Goal: Task Accomplishment & Management: Use online tool/utility

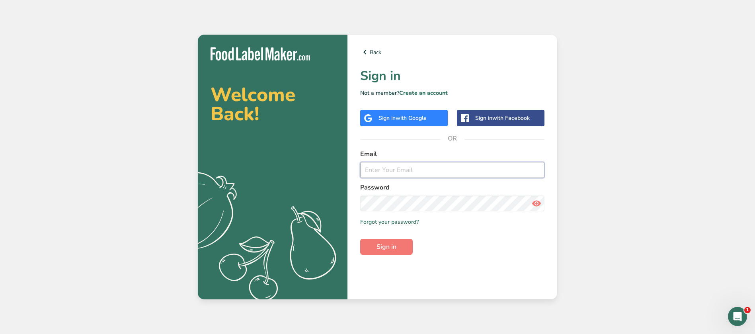
click at [460, 169] on input "email" at bounding box center [452, 170] width 184 height 16
type input "[EMAIL_ADDRESS][DOMAIN_NAME]"
click at [360, 239] on button "Sign in" at bounding box center [386, 247] width 53 height 16
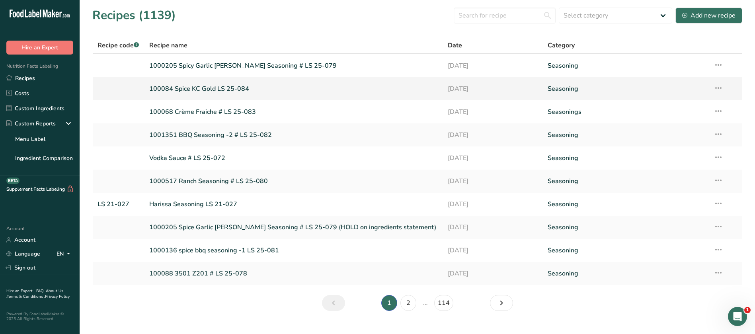
click at [209, 87] on link "100084 Spice KC Gold LS 25-084" at bounding box center [293, 88] width 289 height 17
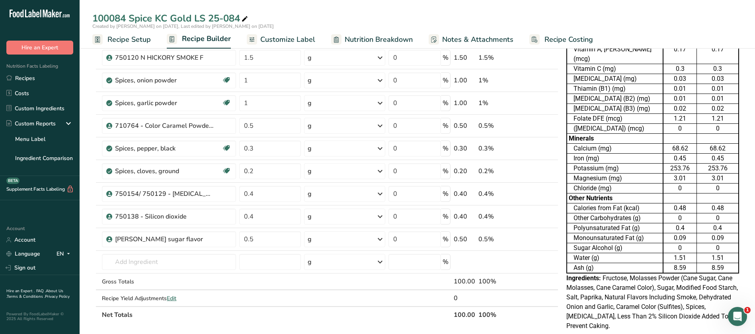
scroll to position [208, 0]
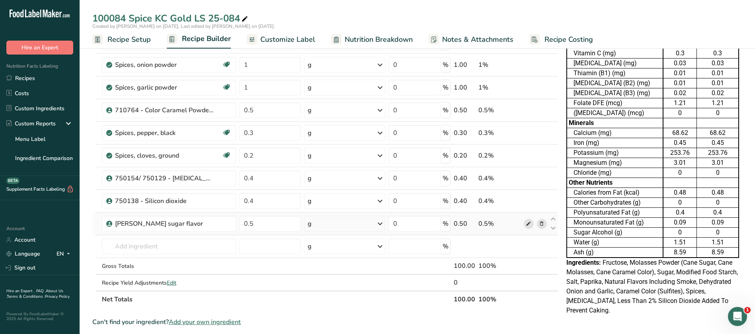
click at [527, 224] on icon at bounding box center [529, 224] width 6 height 8
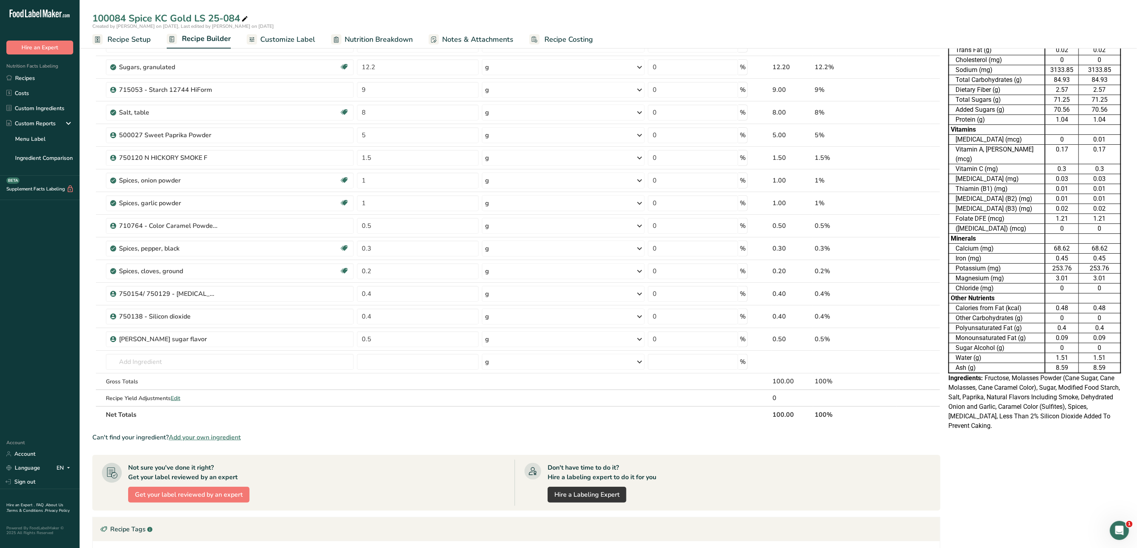
scroll to position [0, 0]
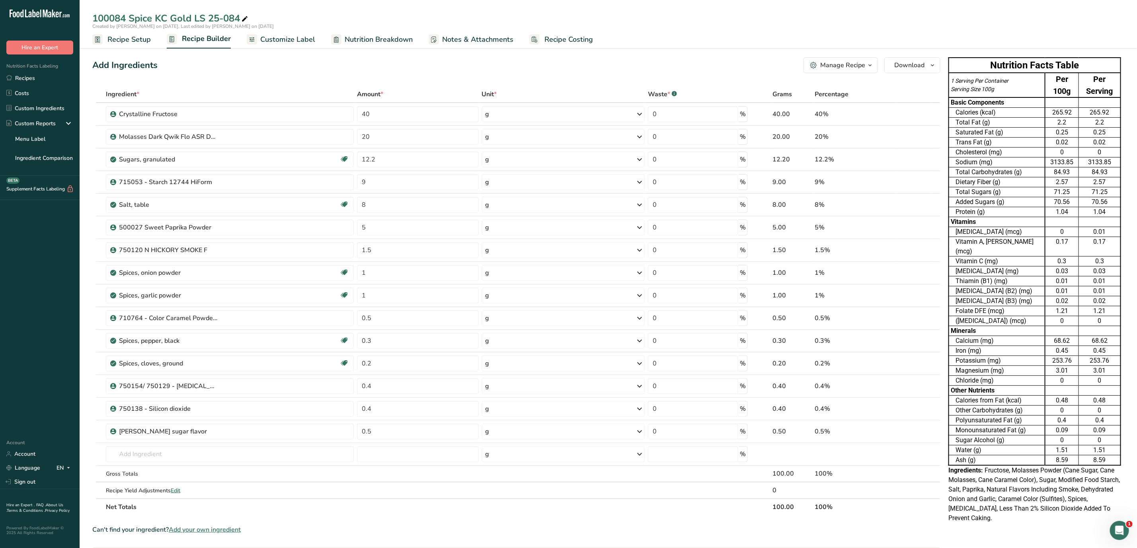
click at [288, 39] on span "Customize Label" at bounding box center [287, 39] width 55 height 11
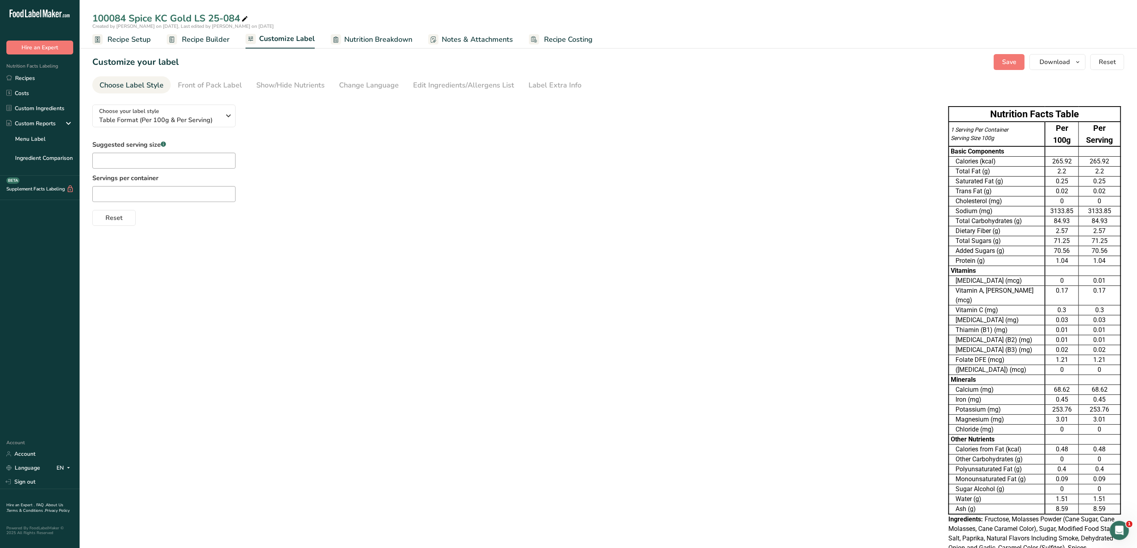
click at [119, 39] on span "Recipe Setup" at bounding box center [128, 39] width 43 height 11
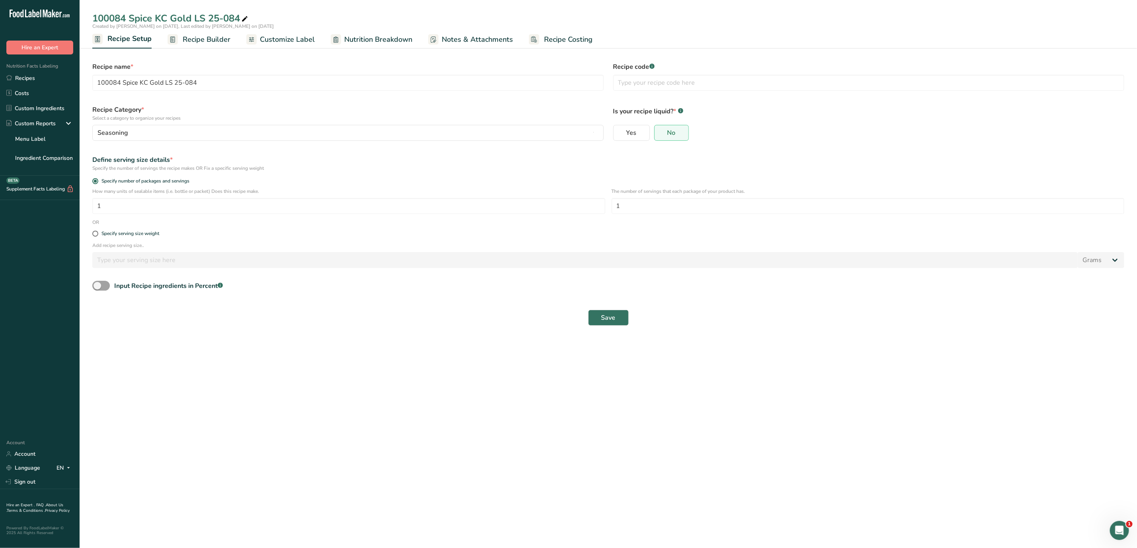
click at [91, 234] on div "Specify serving size weight" at bounding box center [609, 234] width 1042 height 16
click at [96, 233] on span at bounding box center [95, 234] width 6 height 6
click at [96, 233] on input "Specify serving size weight" at bounding box center [94, 233] width 5 height 5
radio input "true"
radio input "false"
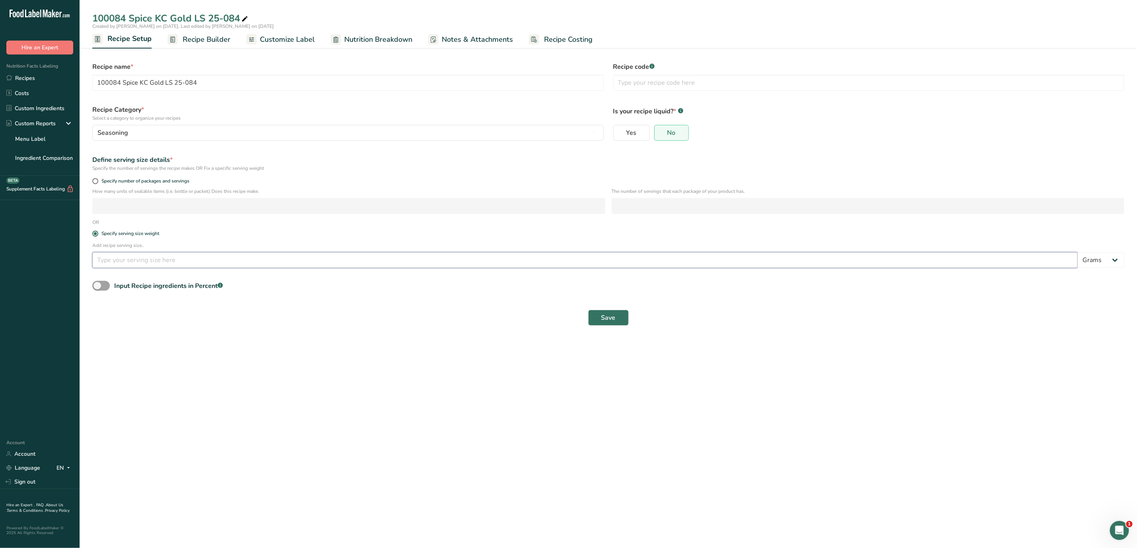
click at [119, 257] on input "number" at bounding box center [584, 260] width 985 height 16
type input "100"
click at [622, 319] on button "Save" at bounding box center [608, 318] width 41 height 16
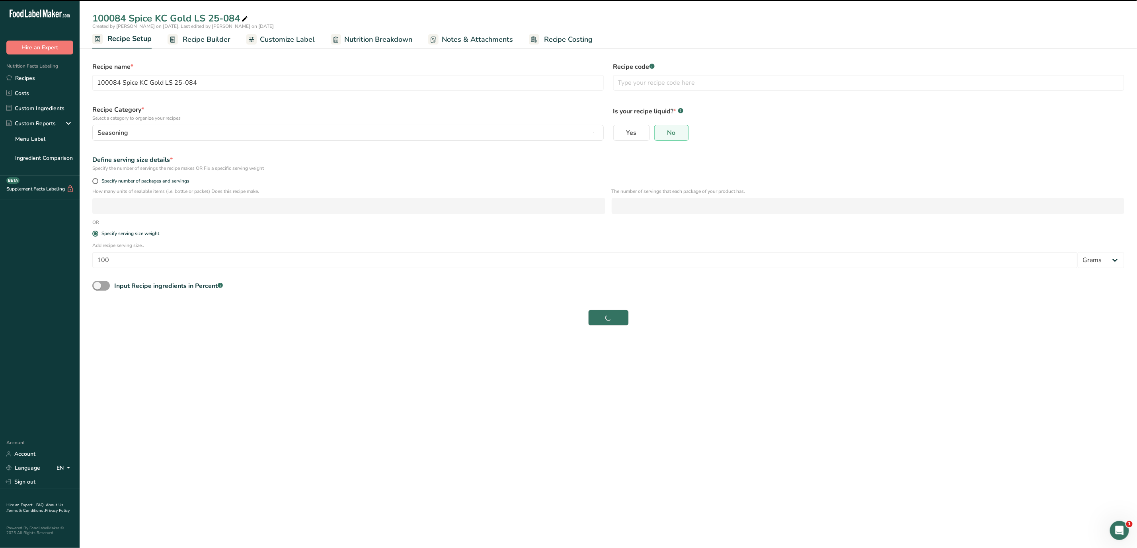
click at [279, 41] on span "Customize Label" at bounding box center [287, 39] width 55 height 11
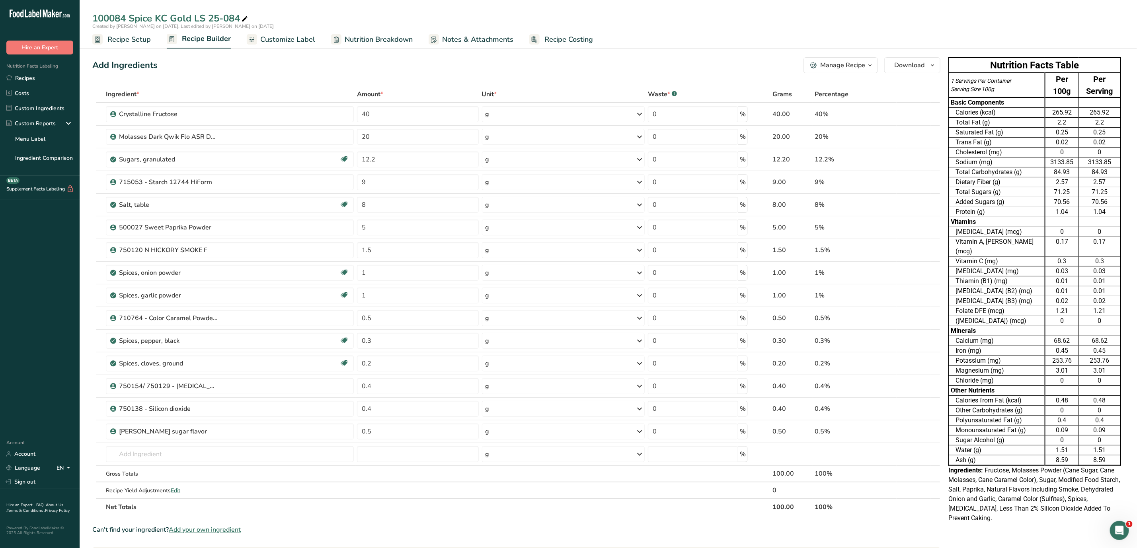
click at [123, 37] on span "Recipe Setup" at bounding box center [128, 39] width 43 height 11
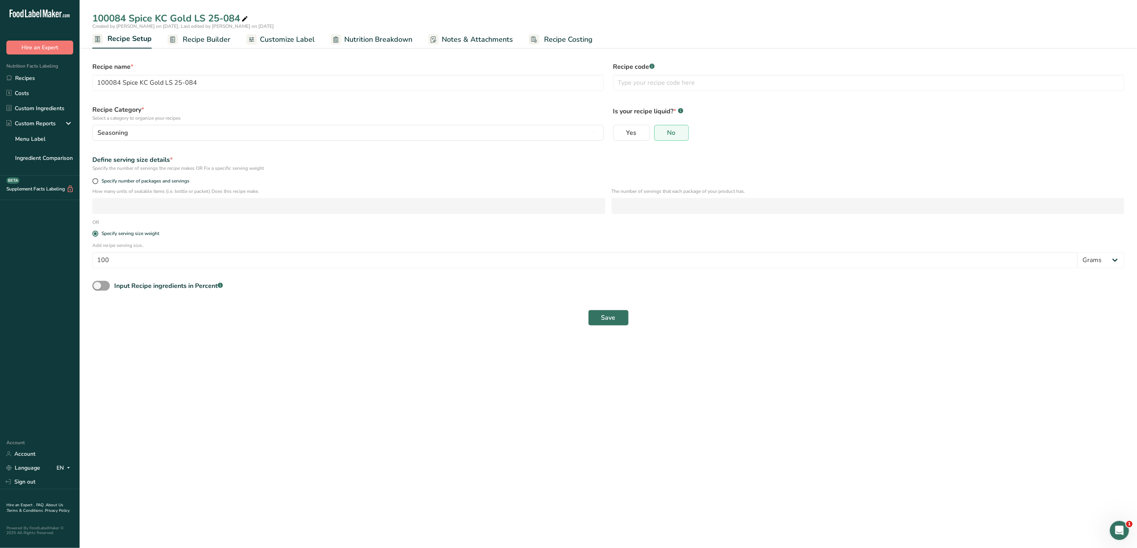
click at [204, 34] on span "Recipe Builder" at bounding box center [207, 39] width 48 height 11
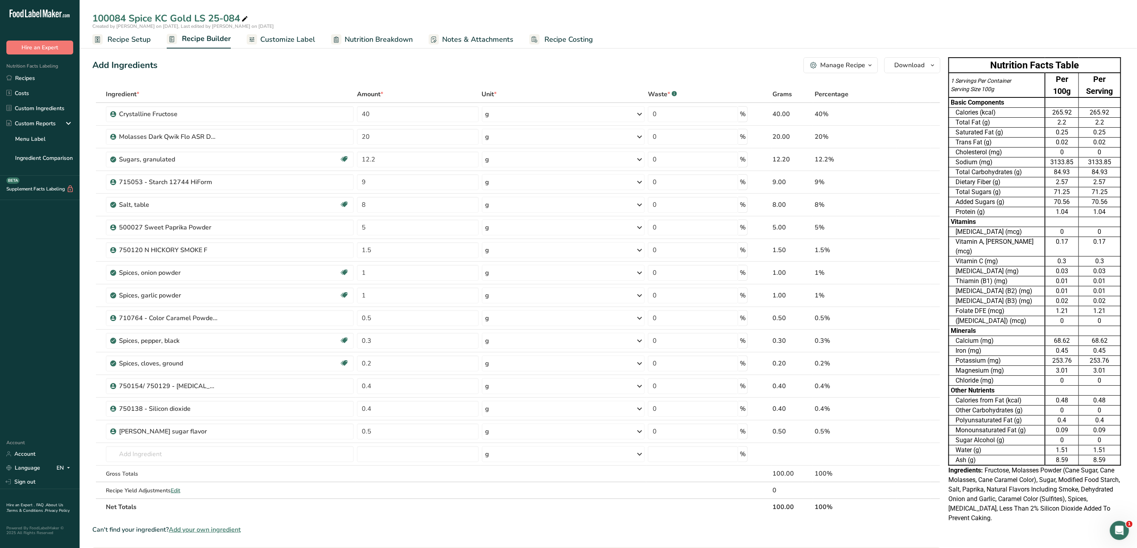
click at [303, 41] on span "Customize Label" at bounding box center [287, 39] width 55 height 11
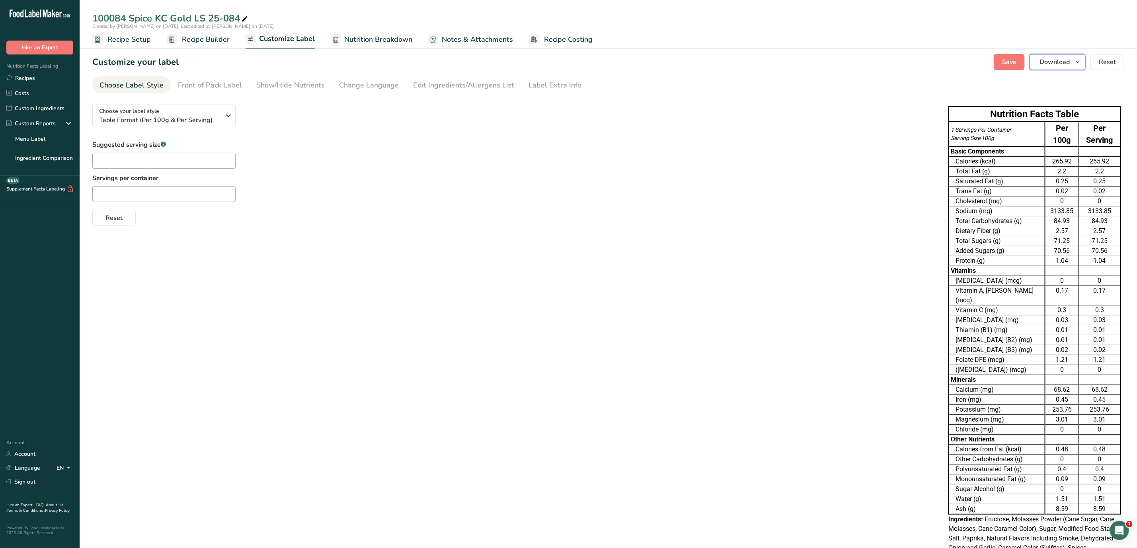
click at [755, 64] on icon "button" at bounding box center [1078, 62] width 6 height 10
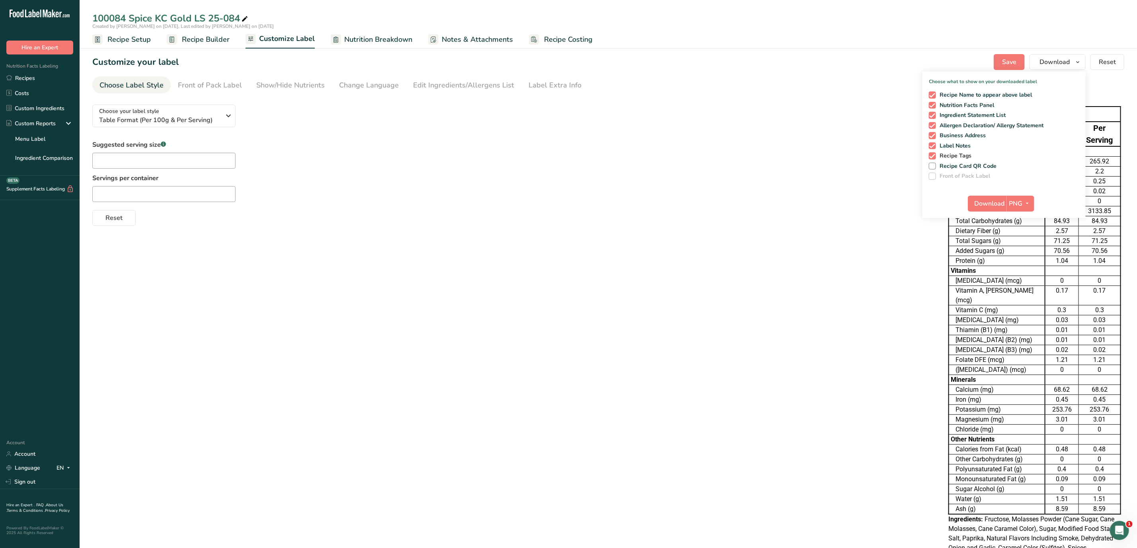
click at [755, 156] on span "Recipe Tags" at bounding box center [954, 155] width 36 height 7
click at [755, 156] on input "Recipe Tags" at bounding box center [931, 155] width 5 height 5
checkbox input "false"
click at [755, 142] on span "Label Notes" at bounding box center [953, 145] width 35 height 7
click at [755, 143] on input "Label Notes" at bounding box center [931, 145] width 5 height 5
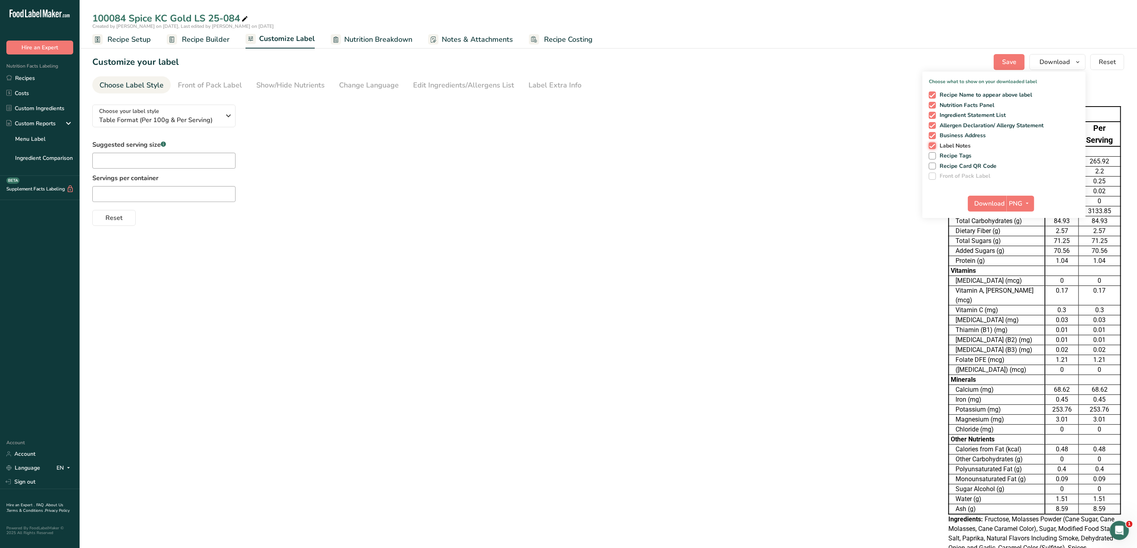
checkbox input "false"
click at [755, 135] on span "Business Address" at bounding box center [961, 135] width 50 height 7
click at [755, 135] on input "Business Address" at bounding box center [931, 135] width 5 height 5
checkbox input "false"
click at [755, 125] on span "Allergen Declaration/ Allergy Statement" at bounding box center [990, 125] width 108 height 7
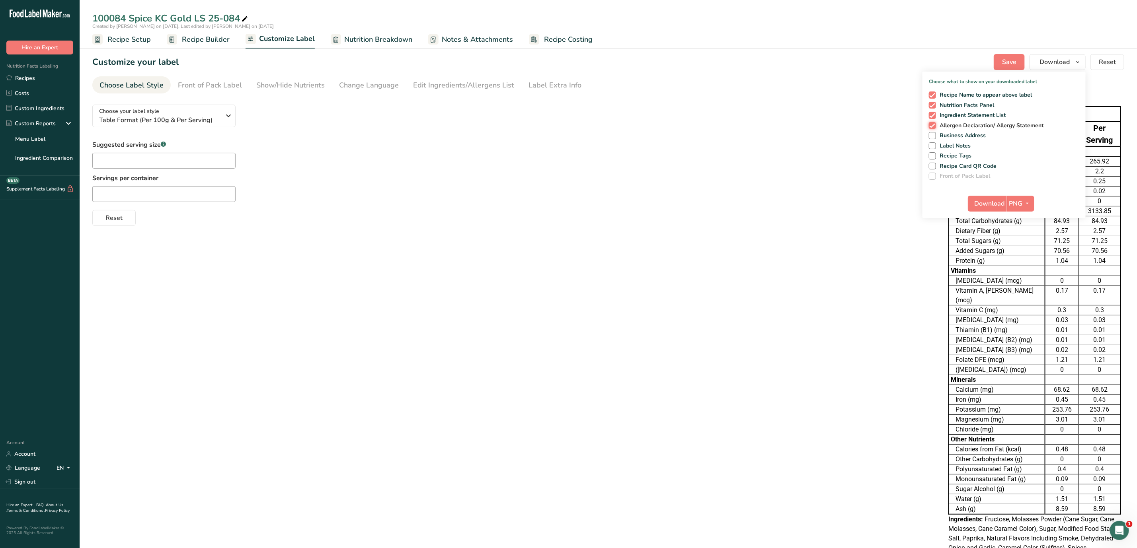
click at [755, 125] on input "Allergen Declaration/ Allergy Statement" at bounding box center [931, 125] width 5 height 5
checkbox input "false"
click at [755, 113] on span "Ingredient Statement List" at bounding box center [971, 115] width 70 height 7
click at [755, 113] on input "Ingredient Statement List" at bounding box center [931, 115] width 5 height 5
checkbox input "false"
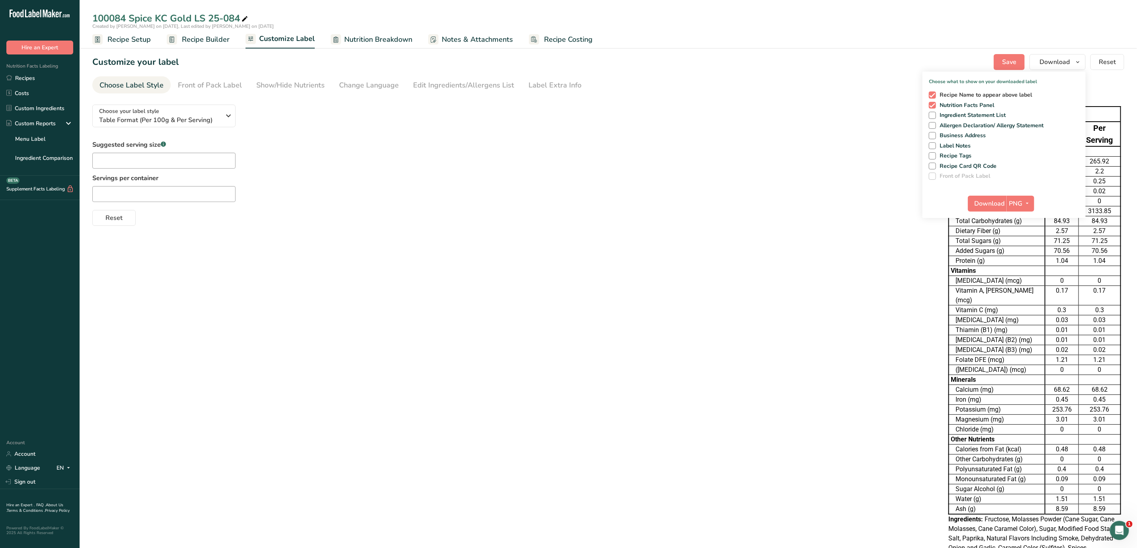
click at [755, 92] on span "Recipe Name to appear above label" at bounding box center [984, 95] width 96 height 7
click at [755, 92] on input "Recipe Name to appear above label" at bounding box center [931, 94] width 5 height 5
checkbox input "false"
click at [755, 205] on button "Download" at bounding box center [987, 204] width 39 height 16
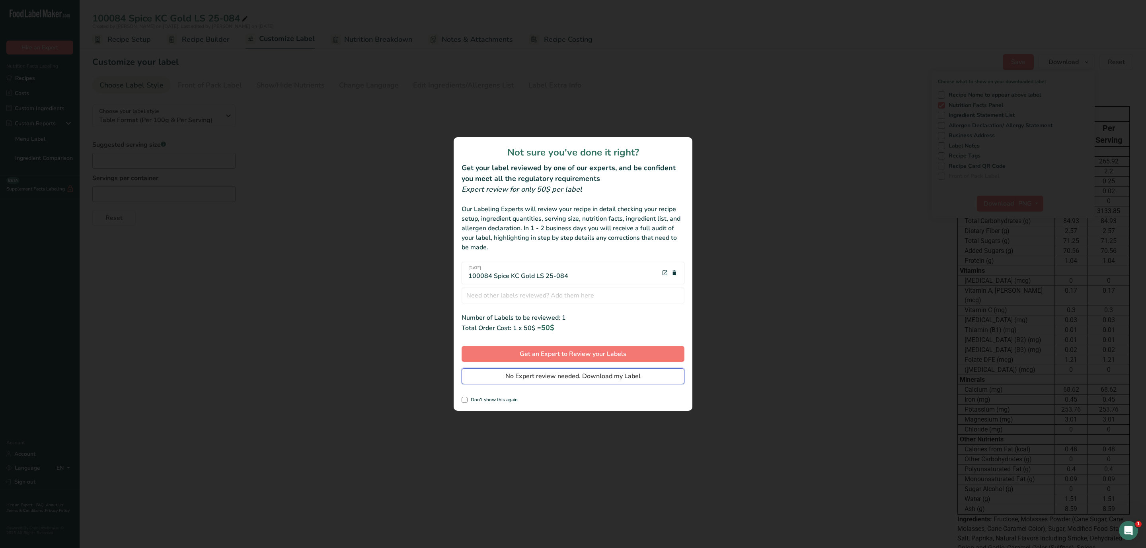
click at [608, 334] on span "No Expert review needed. Download my Label" at bounding box center [572, 377] width 135 height 10
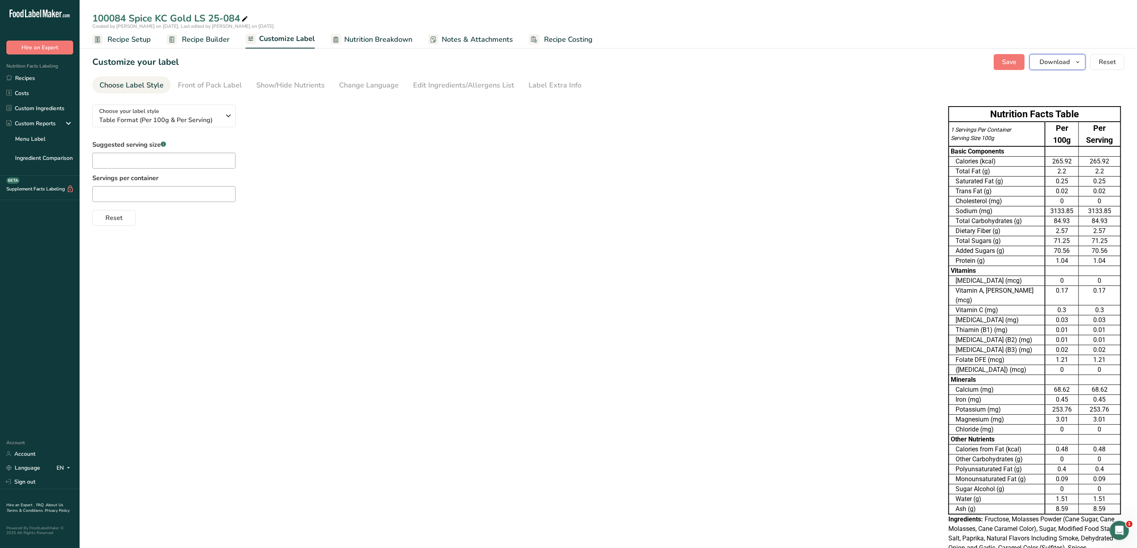
click at [755, 59] on button "Download" at bounding box center [1058, 62] width 56 height 16
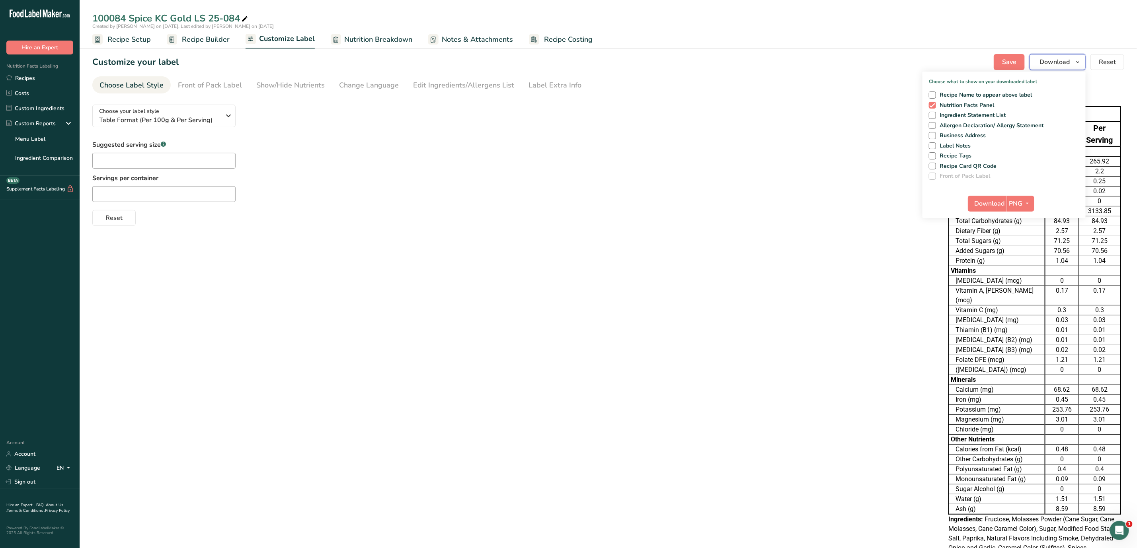
click at [755, 62] on span "Download" at bounding box center [1055, 62] width 30 height 10
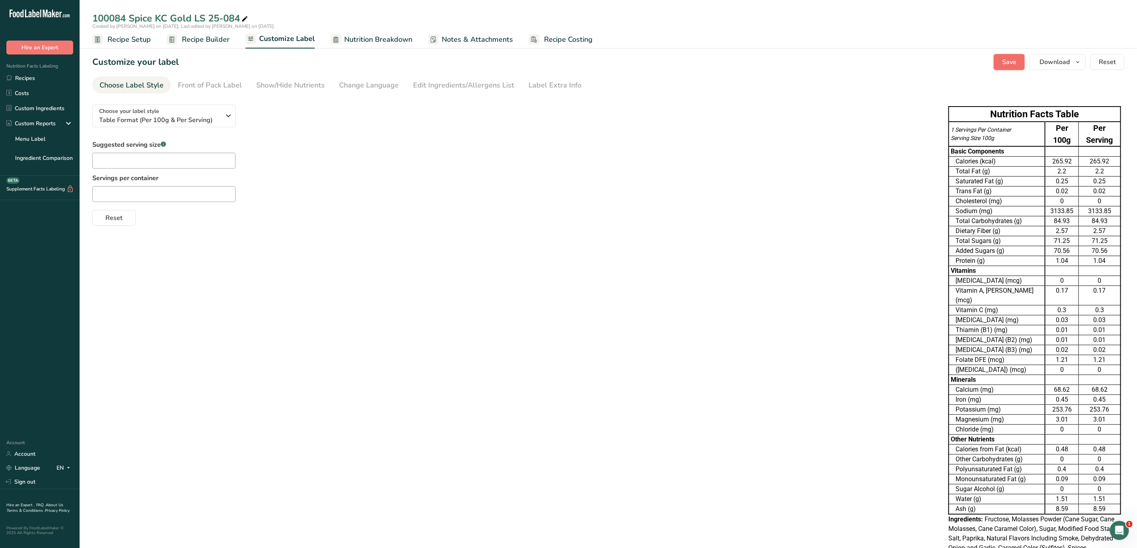
click at [755, 61] on span "Save" at bounding box center [1009, 62] width 14 height 10
click at [42, 77] on link "Recipes" at bounding box center [40, 77] width 80 height 15
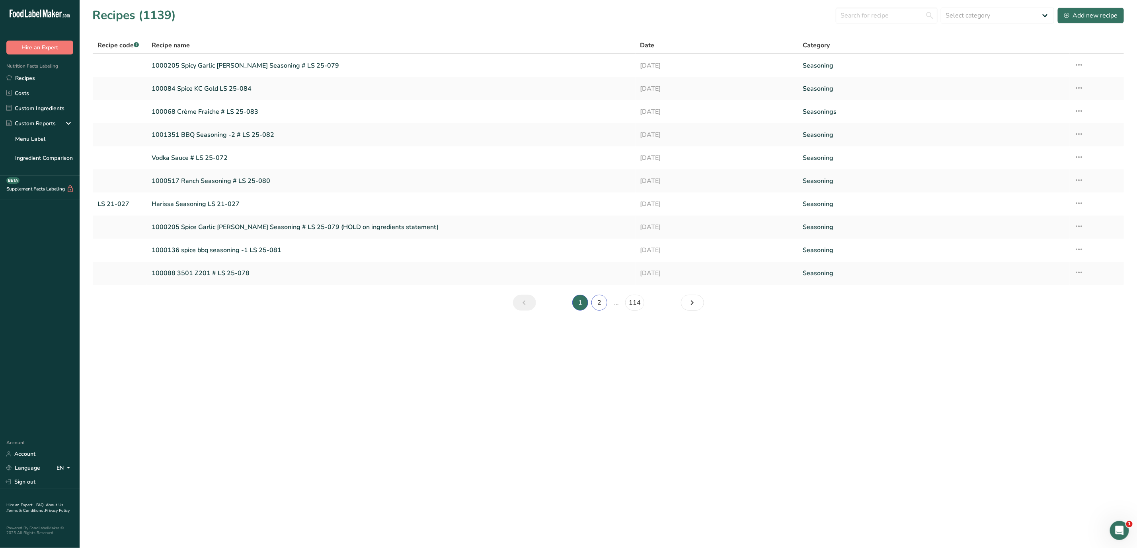
click at [596, 302] on link "2" at bounding box center [599, 303] width 16 height 16
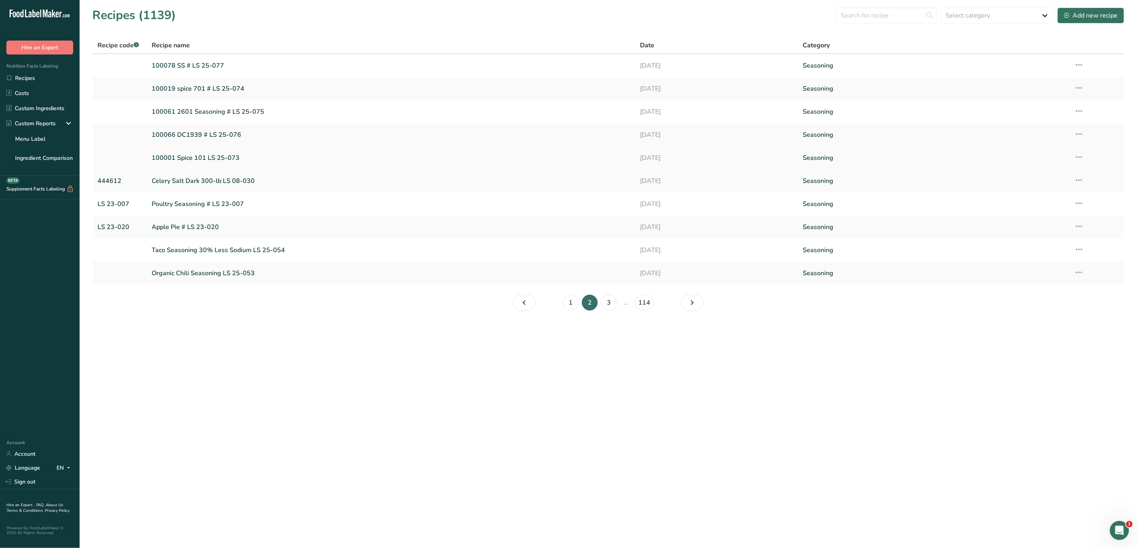
click at [227, 159] on link "100001 Spice 101 LS 25-073" at bounding box center [391, 158] width 479 height 17
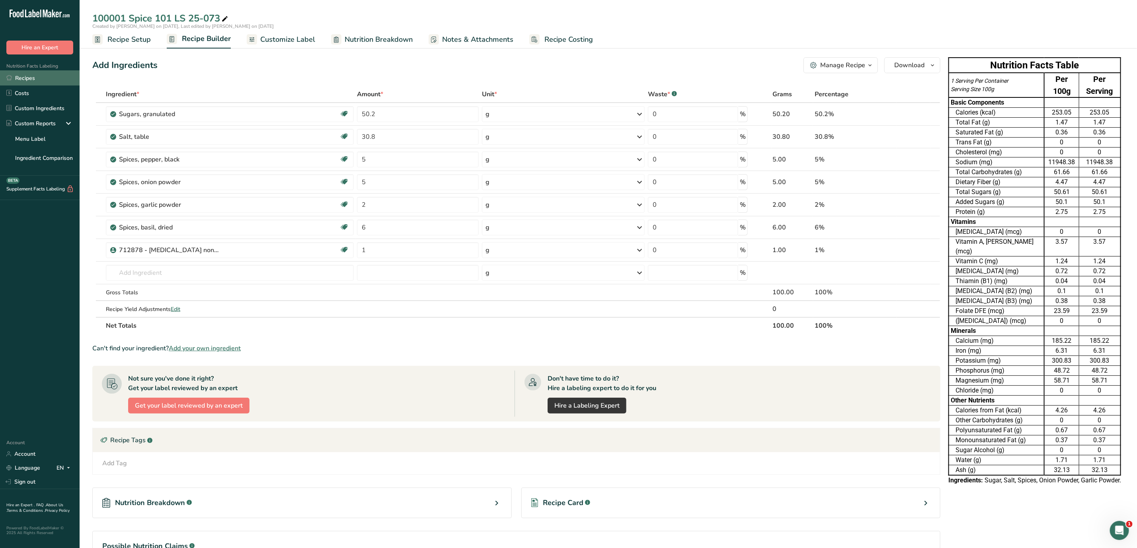
click at [33, 74] on link "Recipes" at bounding box center [40, 77] width 80 height 15
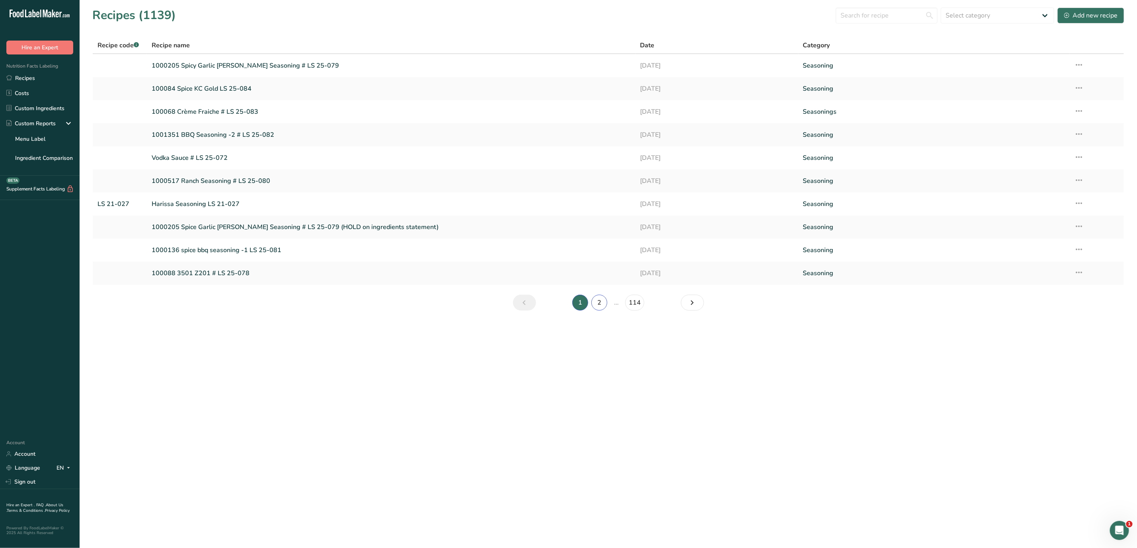
click at [598, 307] on link "2" at bounding box center [599, 303] width 16 height 16
click at [223, 84] on link "100019 spice 701 # LS 25-074" at bounding box center [391, 88] width 479 height 17
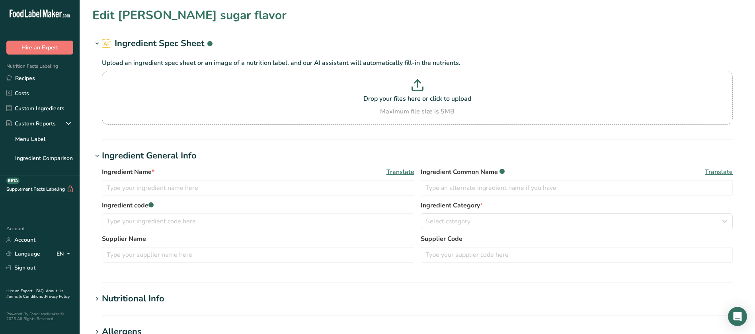
type input "[PERSON_NAME] sugar flavor"
type input "Natural Flavor"
type input "SC1421477"
type input "IFF"
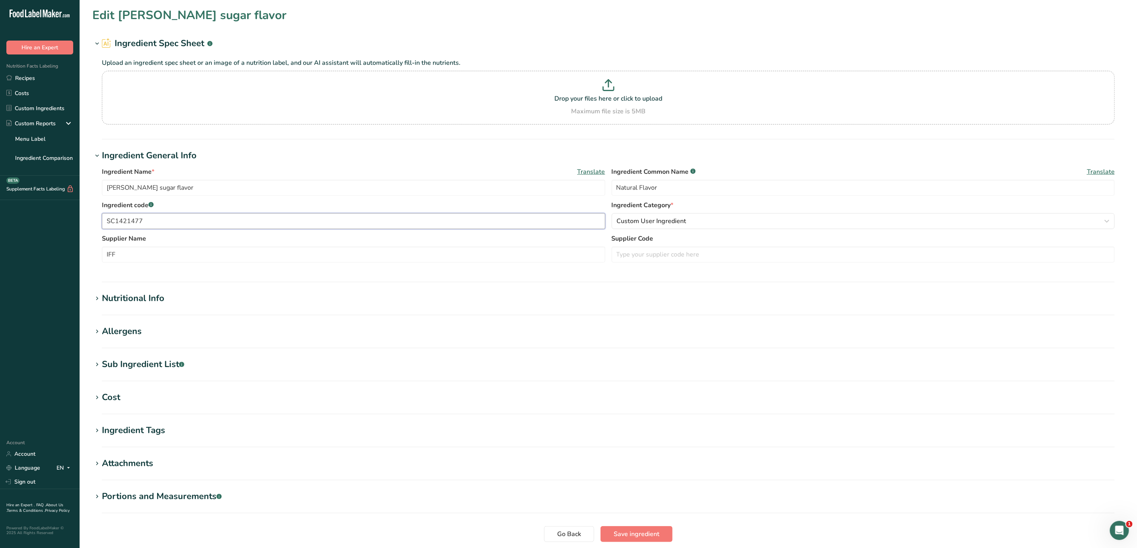
drag, startPoint x: 197, startPoint y: 221, endPoint x: 51, endPoint y: 222, distance: 146.9
click at [51, 222] on div ".a-20{fill:#fff;} Hire an Expert Nutrition Facts Labeling Recipes Costs Custom …" at bounding box center [568, 305] width 1137 height 610
click at [667, 256] on input "text" at bounding box center [863, 255] width 503 height 16
paste input "SC1421477"
type input "SC1421477"
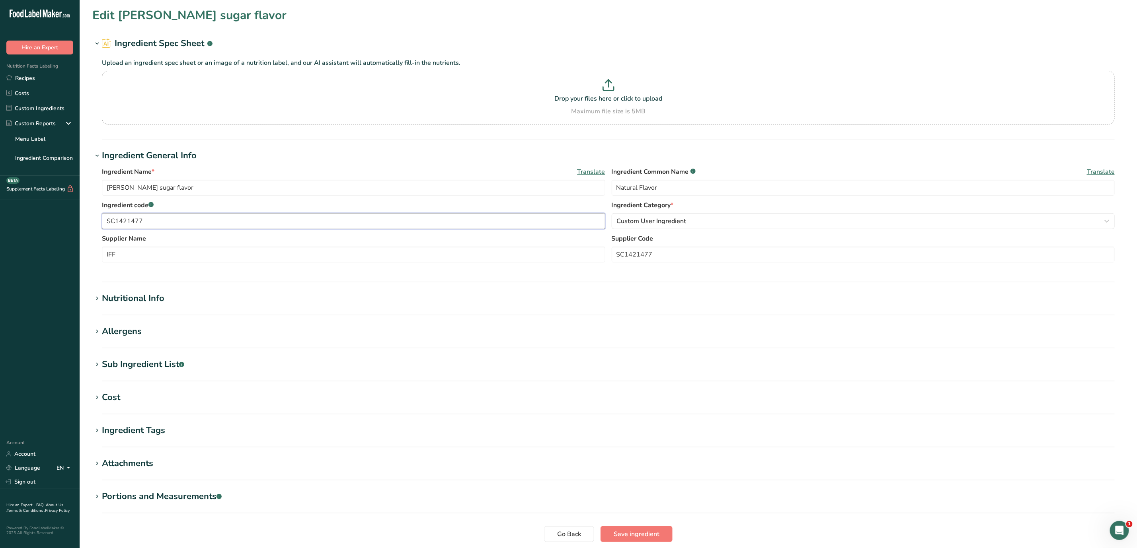
drag, startPoint x: 272, startPoint y: 226, endPoint x: 54, endPoint y: 232, distance: 218.2
click at [54, 232] on div ".a-20{fill:#fff;} Hire an Expert Nutrition Facts Labeling Recipes Costs Custom …" at bounding box center [568, 305] width 1137 height 610
click at [439, 334] on h1 "Allergens" at bounding box center [608, 331] width 1032 height 13
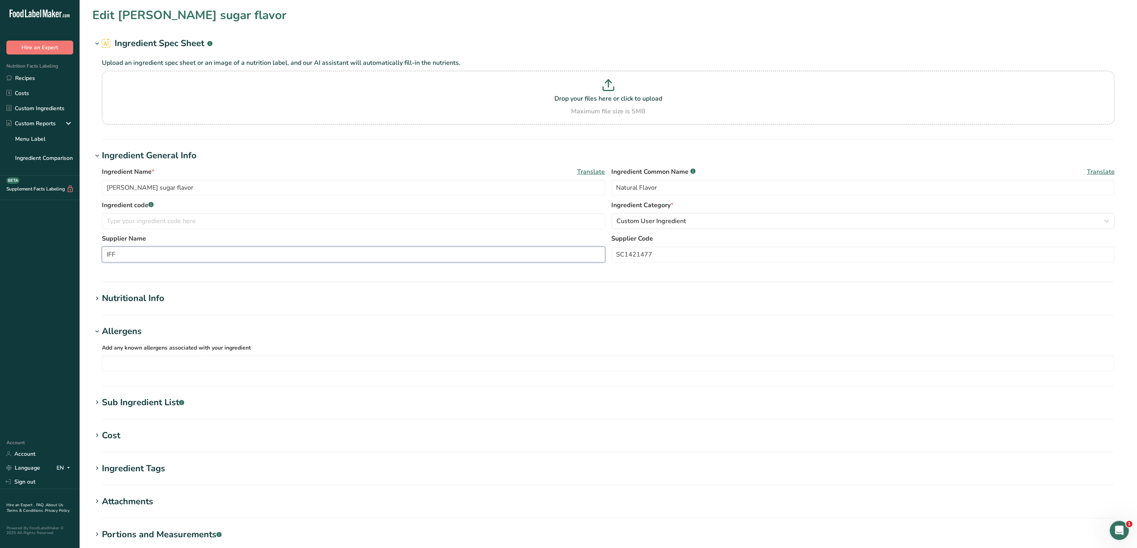
click at [326, 259] on input "IFF" at bounding box center [353, 255] width 503 height 16
type input "IFF (TastePoint)"
click at [402, 295] on h1 "Nutritional Info" at bounding box center [608, 298] width 1032 height 13
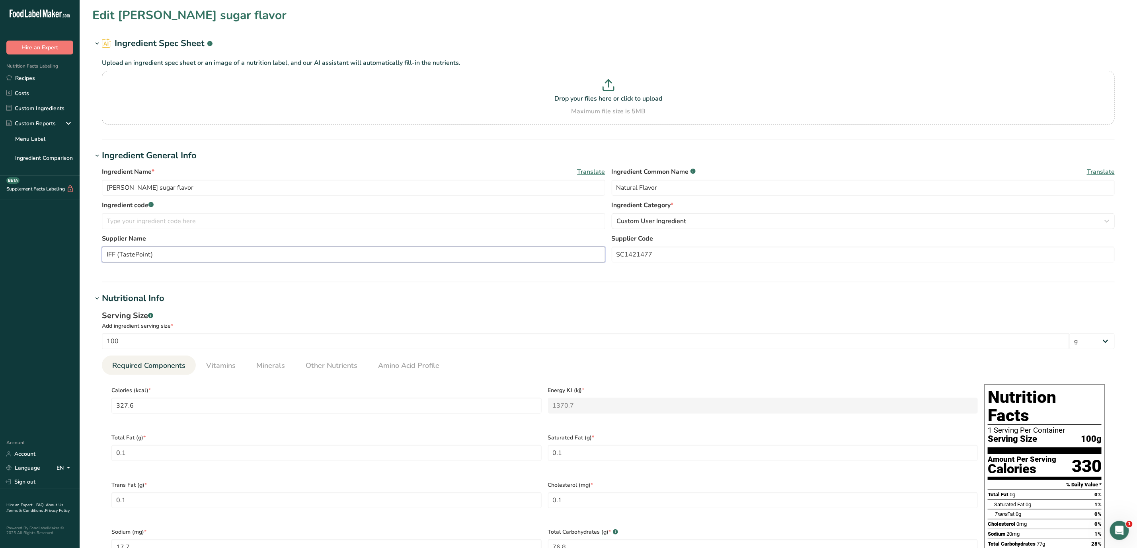
drag, startPoint x: 165, startPoint y: 252, endPoint x: 116, endPoint y: 253, distance: 49.0
click at [116, 253] on input "IFF (TastePoint)" at bounding box center [353, 255] width 503 height 16
click at [115, 254] on input "IFF (TastePoint)" at bounding box center [353, 255] width 503 height 16
drag, startPoint x: 117, startPoint y: 254, endPoint x: 94, endPoint y: 251, distance: 23.7
click at [94, 251] on div "Ingredient Name * Translate [PERSON_NAME] sugar flavor Ingredient Common Name .…" at bounding box center [608, 217] width 1032 height 110
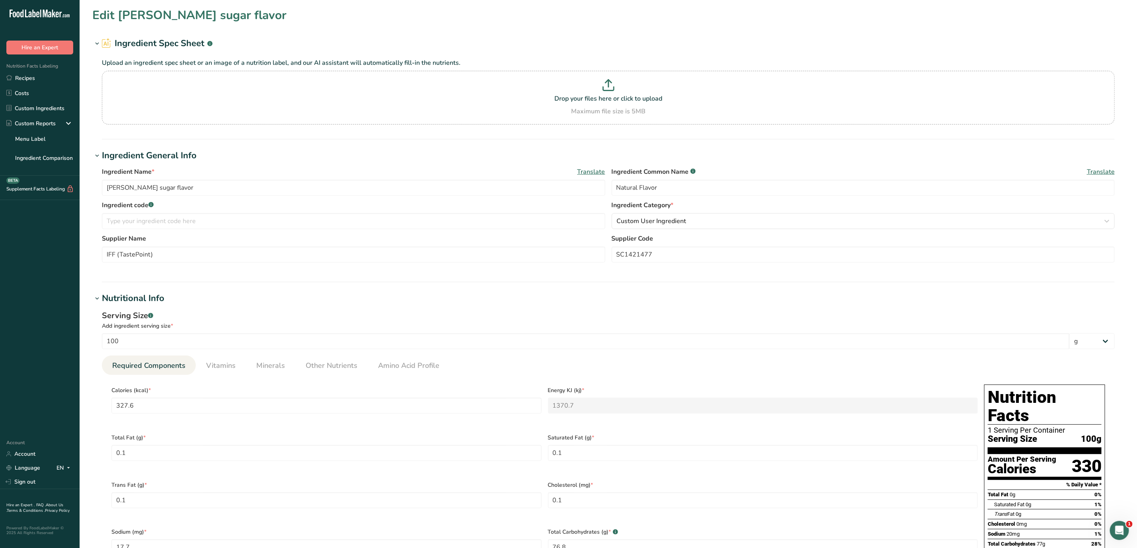
click at [203, 290] on section "Edit [PERSON_NAME] sugar flavor Ingredient Spec Sheet .a-a{fill:#347362;}.b-a{f…" at bounding box center [609, 497] width 1058 height 994
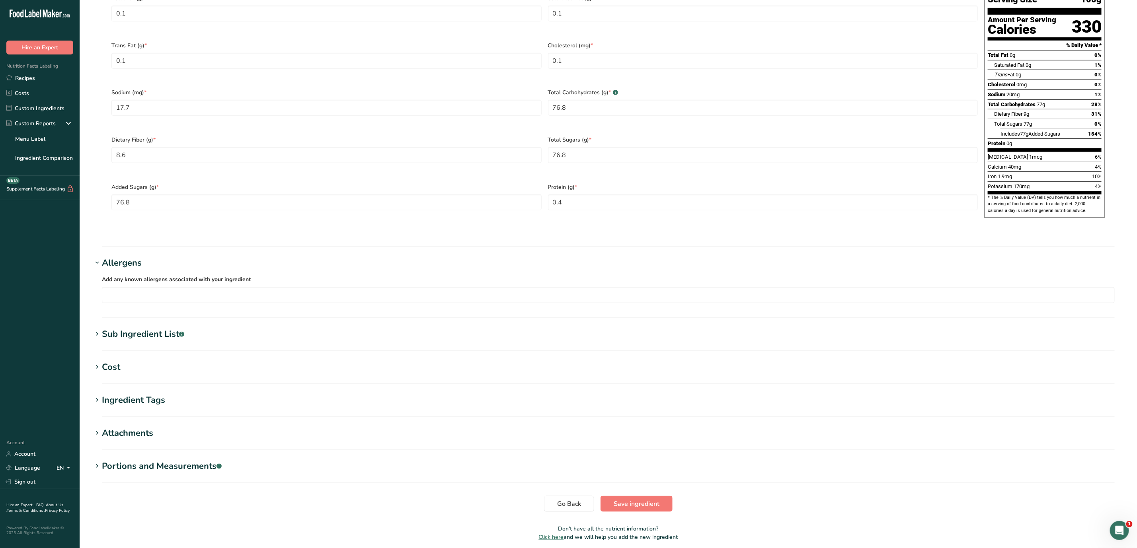
scroll to position [441, 0]
click at [660, 334] on button "Save ingredient" at bounding box center [637, 503] width 72 height 16
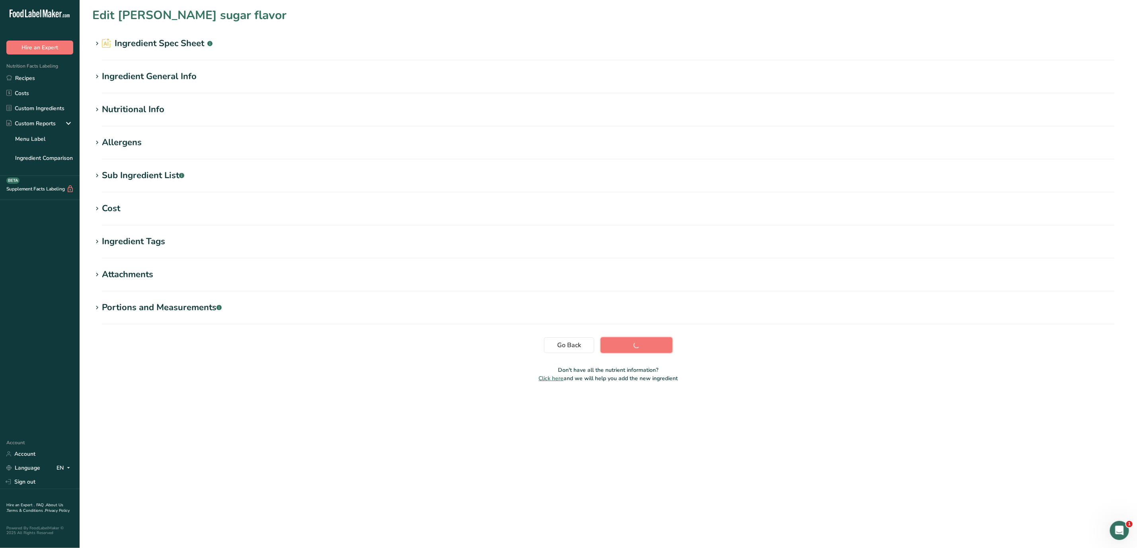
scroll to position [0, 0]
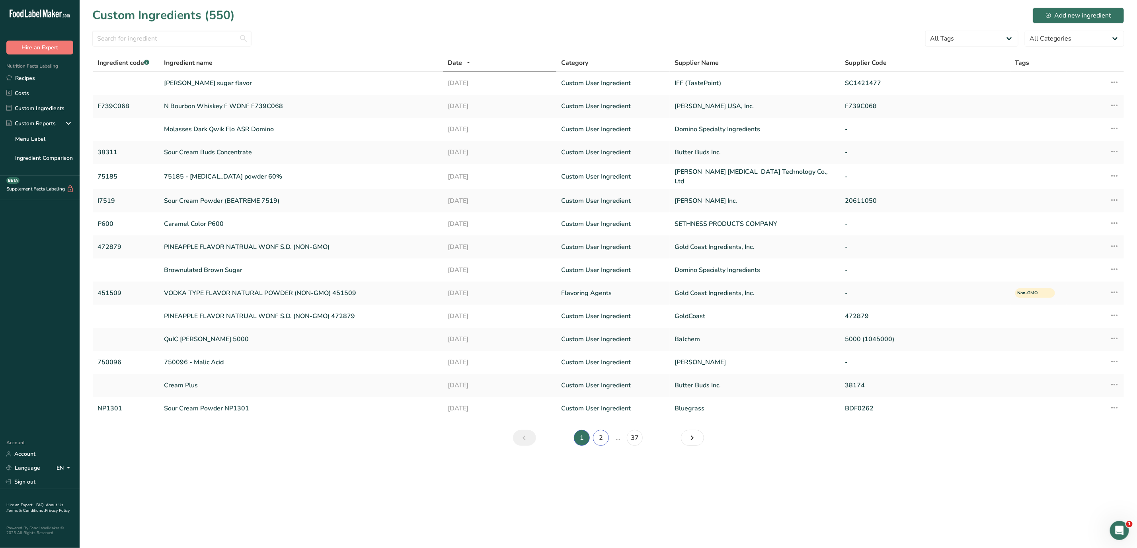
click at [601, 334] on link "2" at bounding box center [601, 438] width 16 height 16
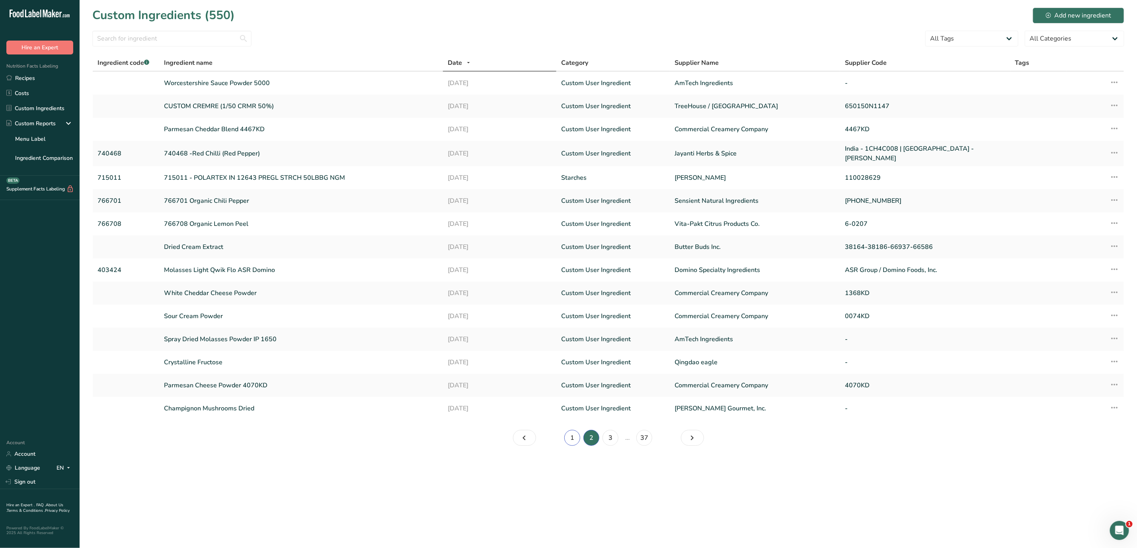
click at [572, 334] on link "1" at bounding box center [572, 438] width 16 height 16
